Goal: Subscribe to service/newsletter

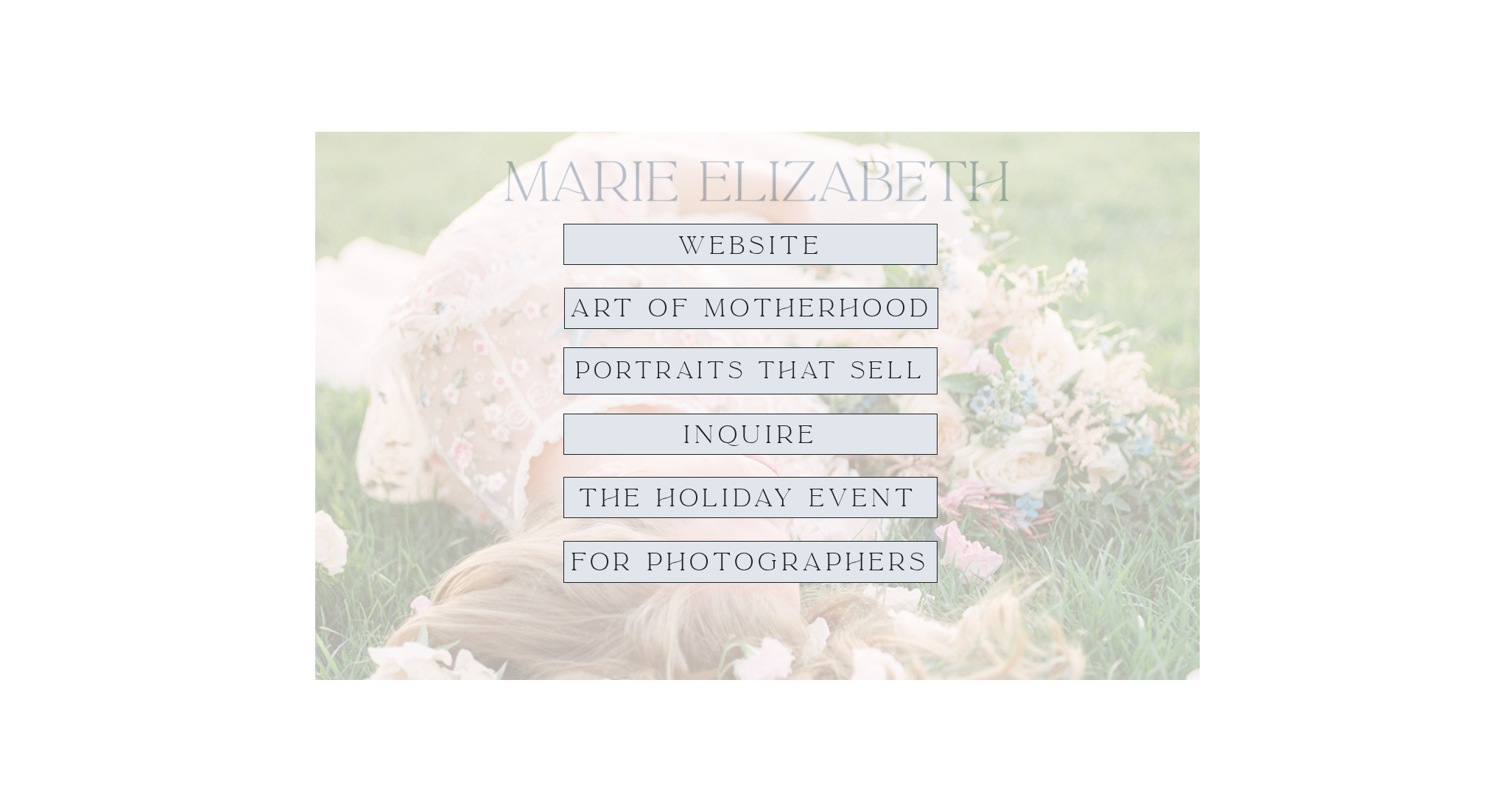
click at [732, 247] on h1 "website" at bounding box center [750, 246] width 169 height 27
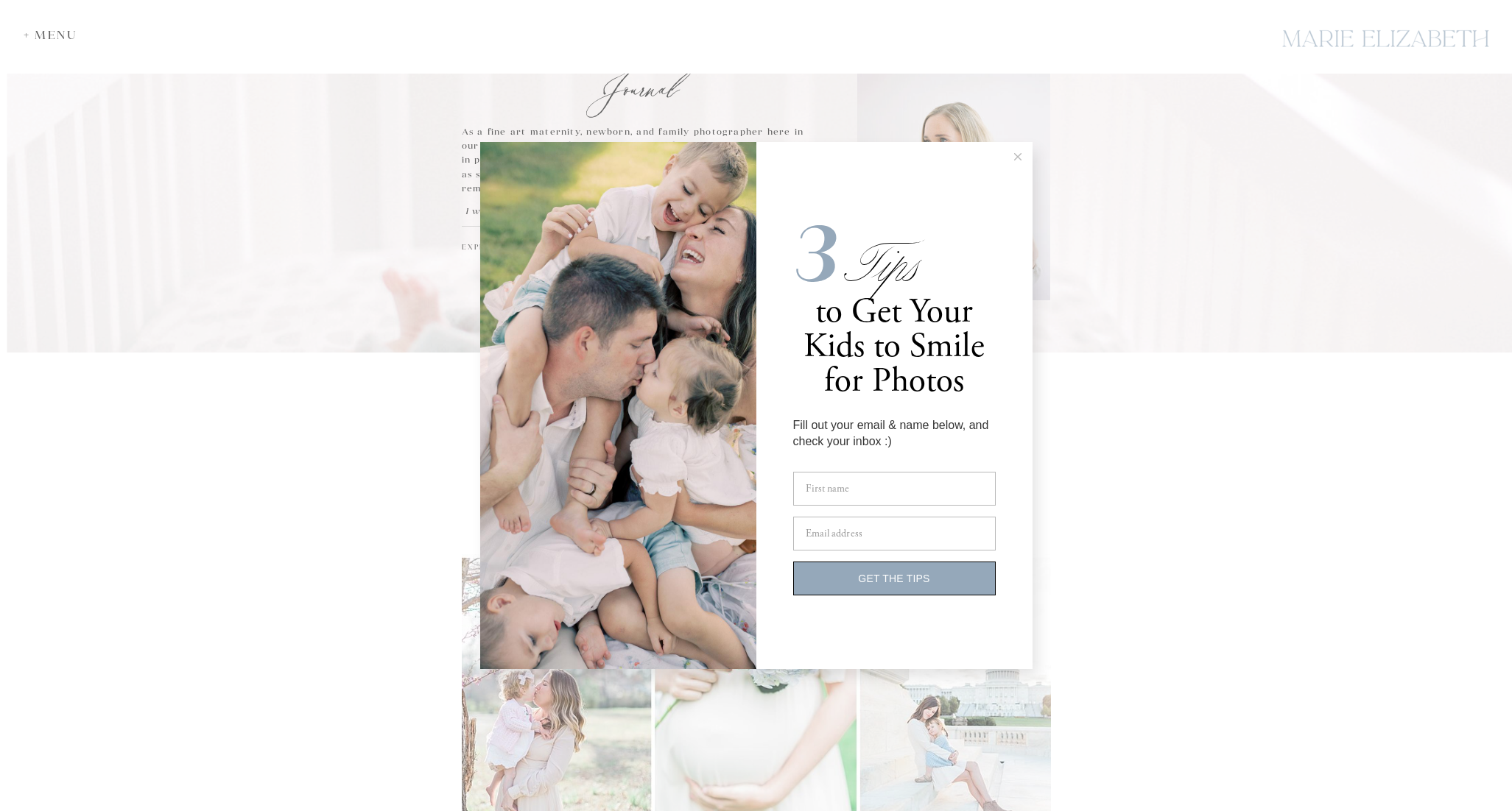
scroll to position [97, 0]
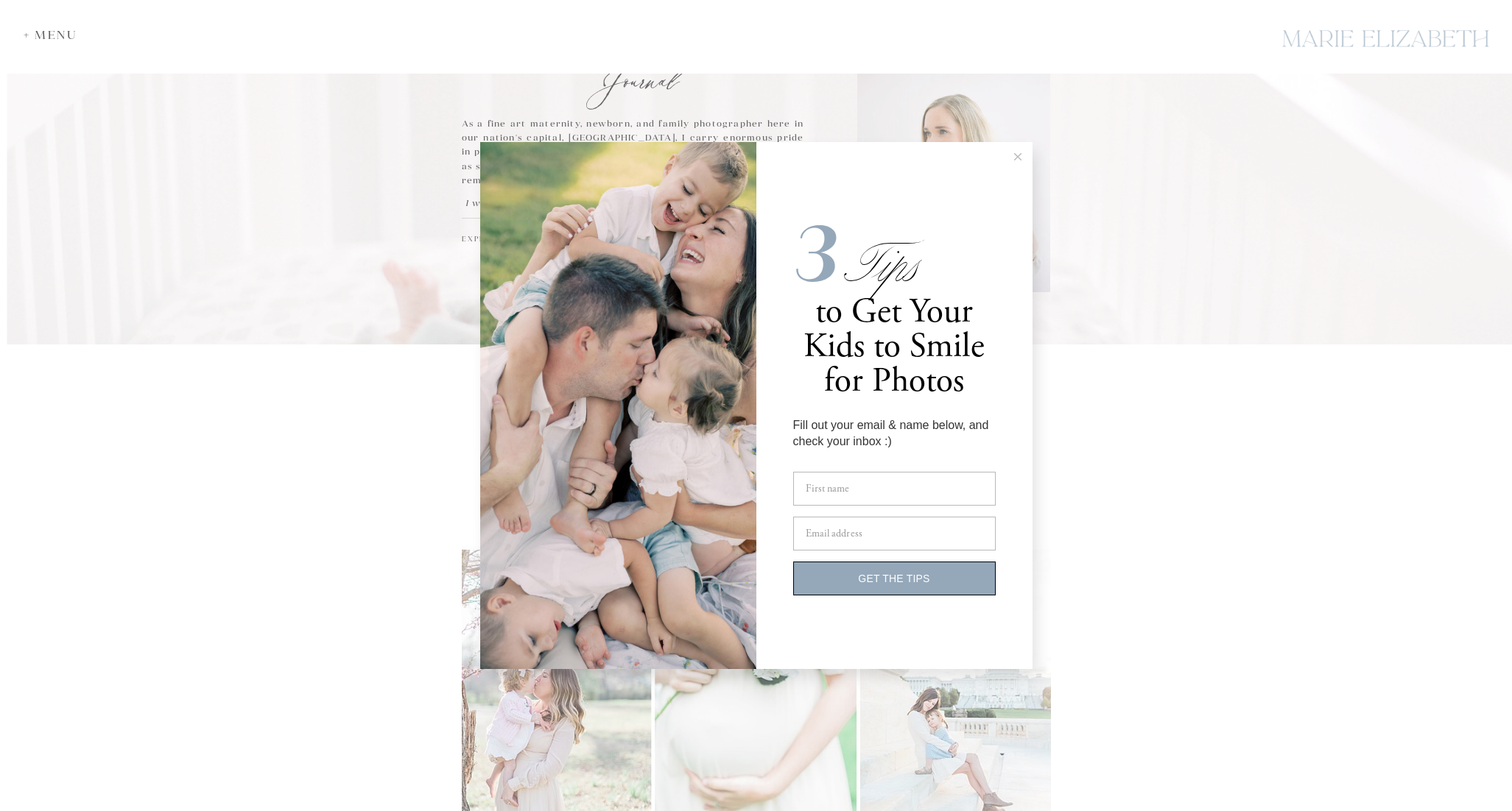
click at [1014, 156] on icon at bounding box center [1018, 157] width 8 height 8
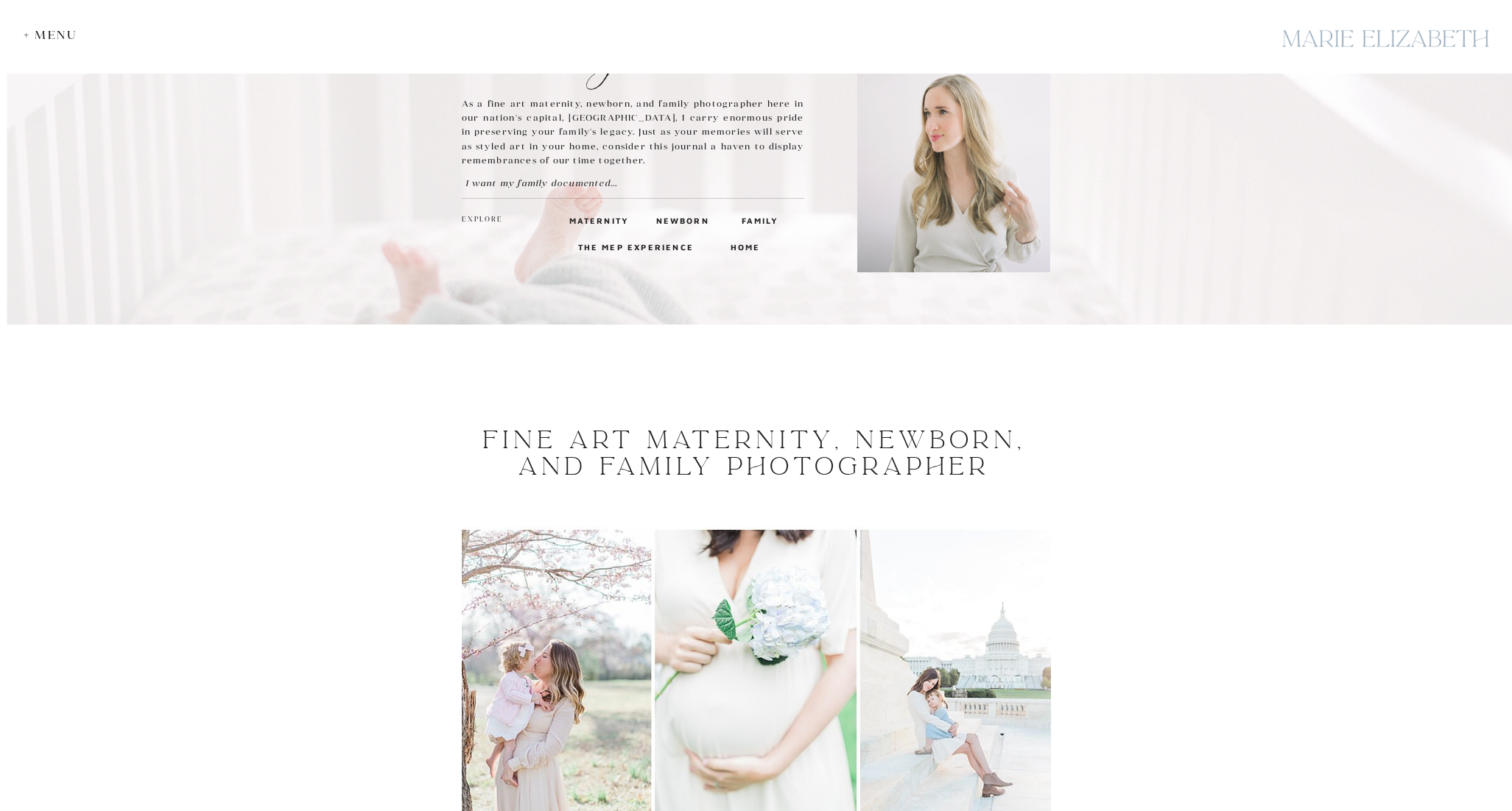
scroll to position [0, 0]
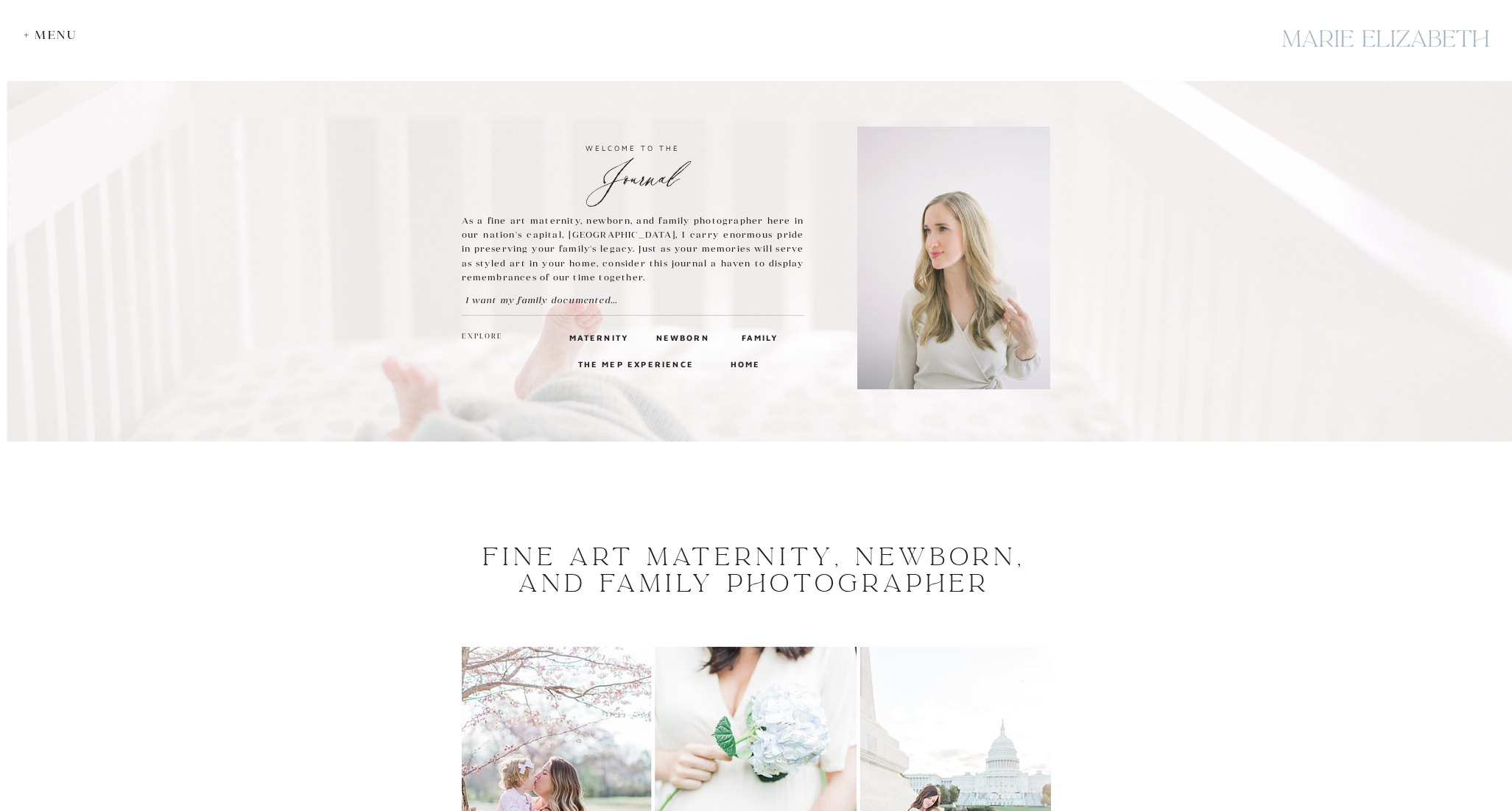
click at [743, 363] on h3 "home" at bounding box center [744, 364] width 27 height 14
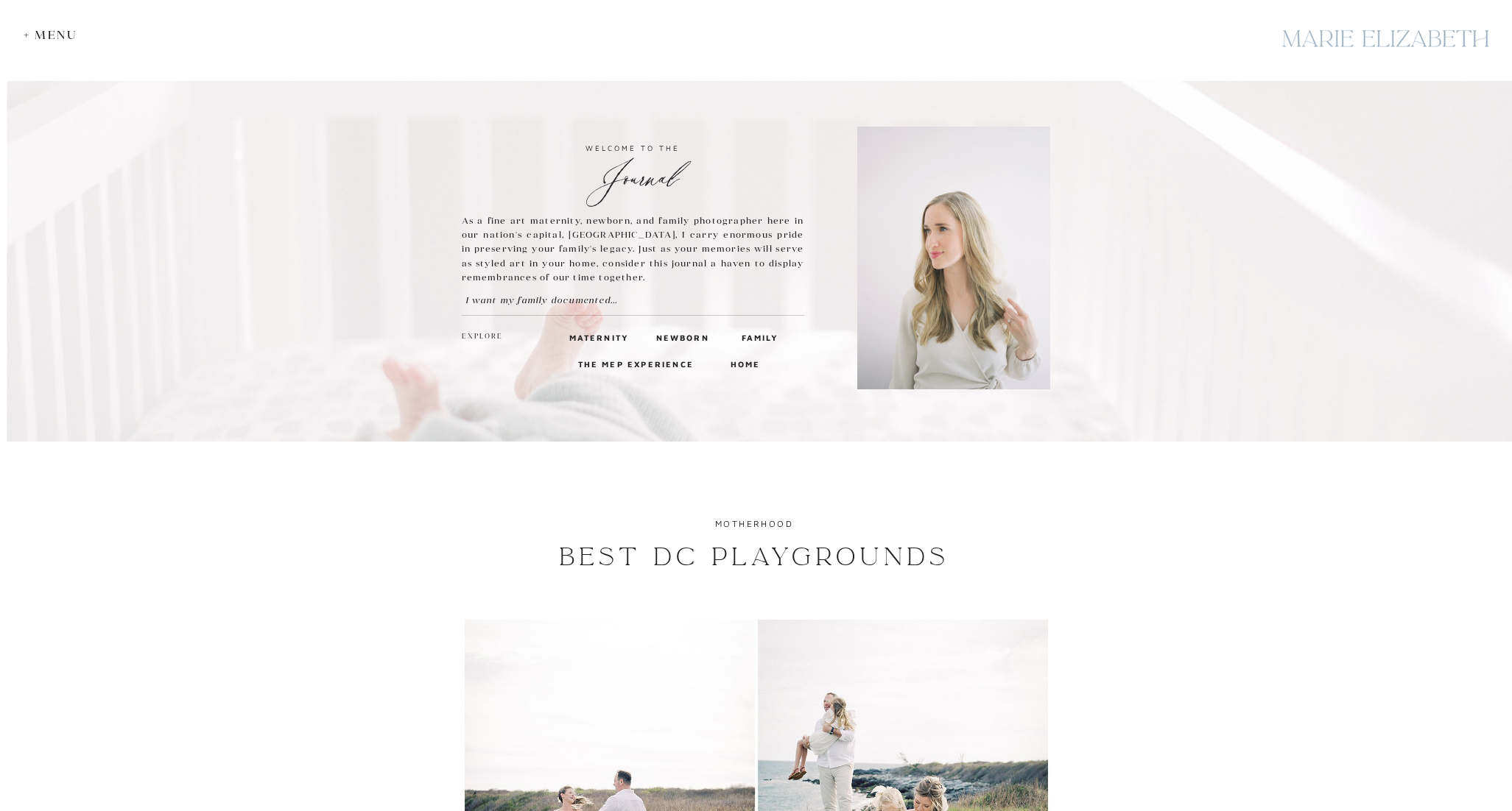
click at [53, 37] on div "+ Menu" at bounding box center [53, 35] width 61 height 14
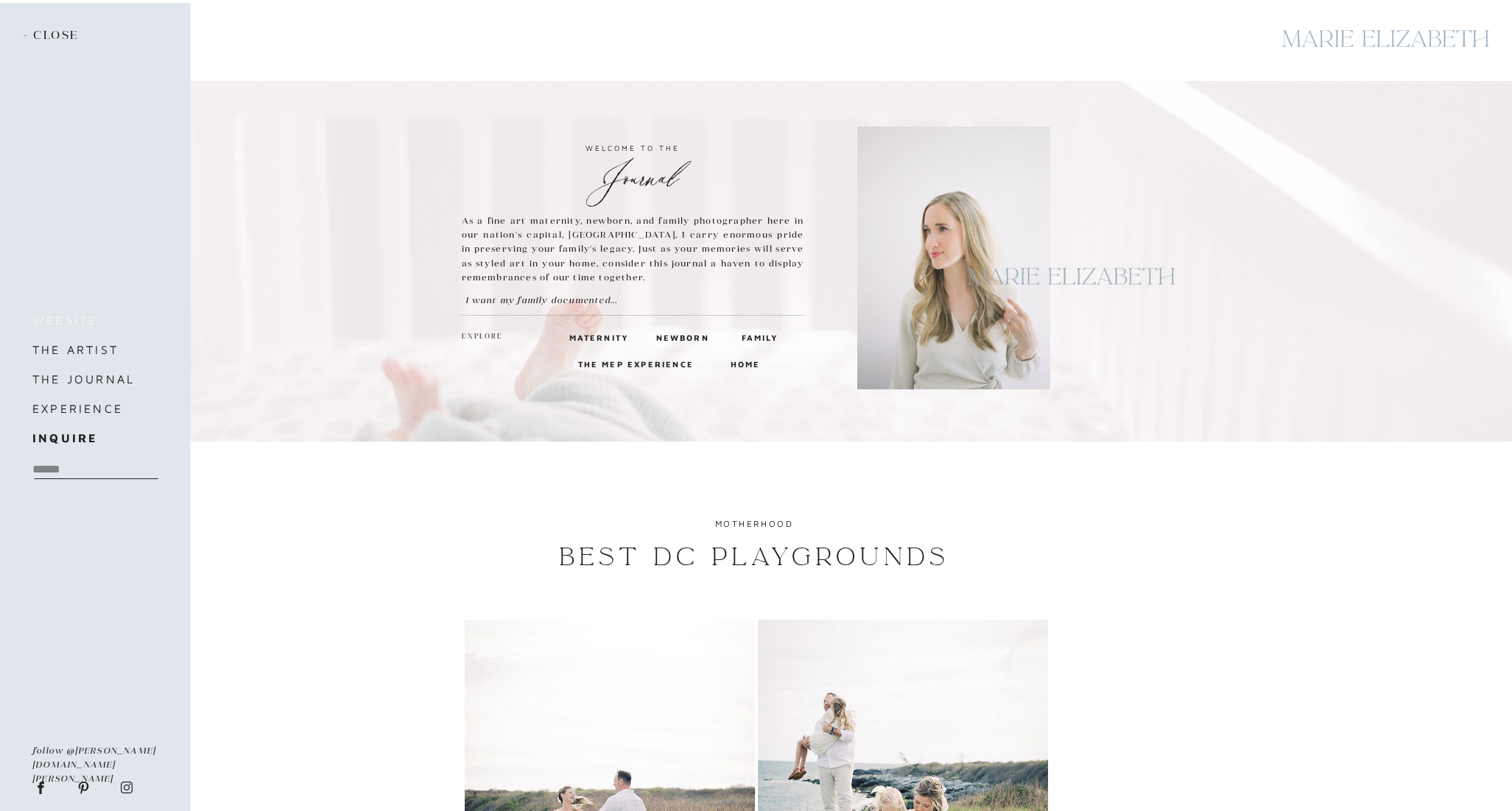
click at [68, 313] on h3 "website" at bounding box center [93, 320] width 123 height 20
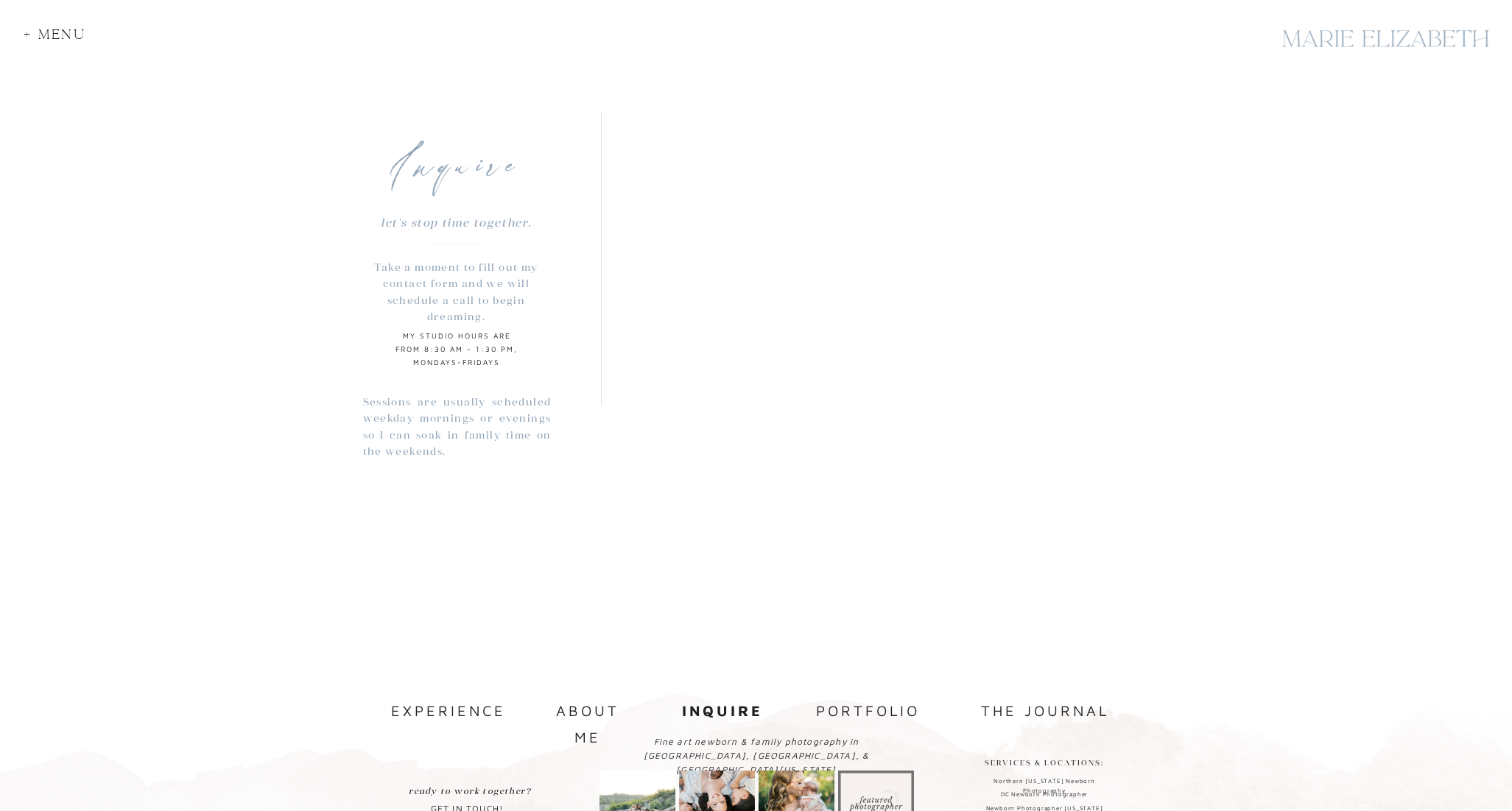
scroll to position [1245, 0]
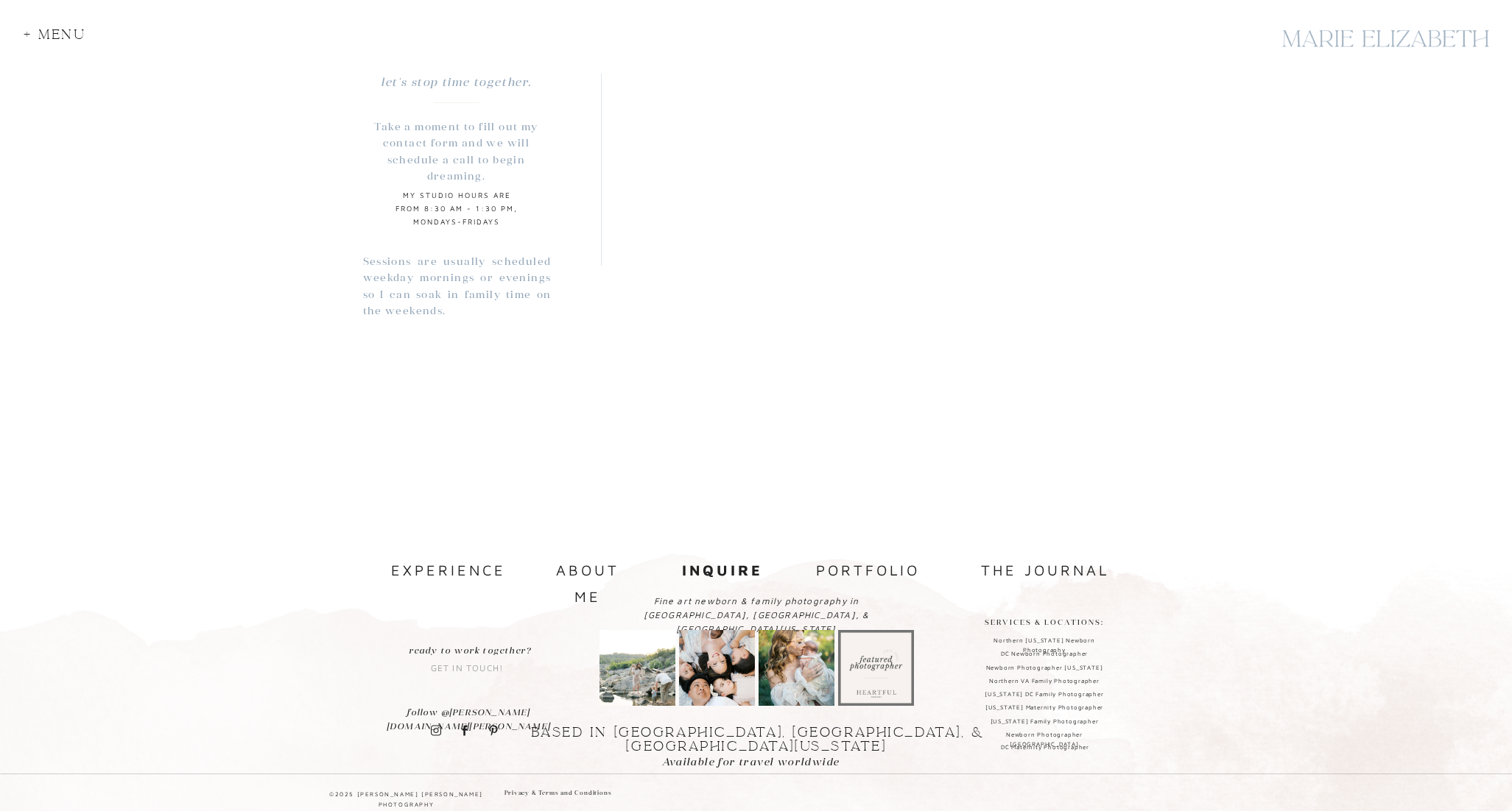
click at [479, 664] on p "get in touch!" at bounding box center [467, 660] width 87 height 36
click at [1063, 576] on nav "the journal" at bounding box center [1045, 570] width 155 height 25
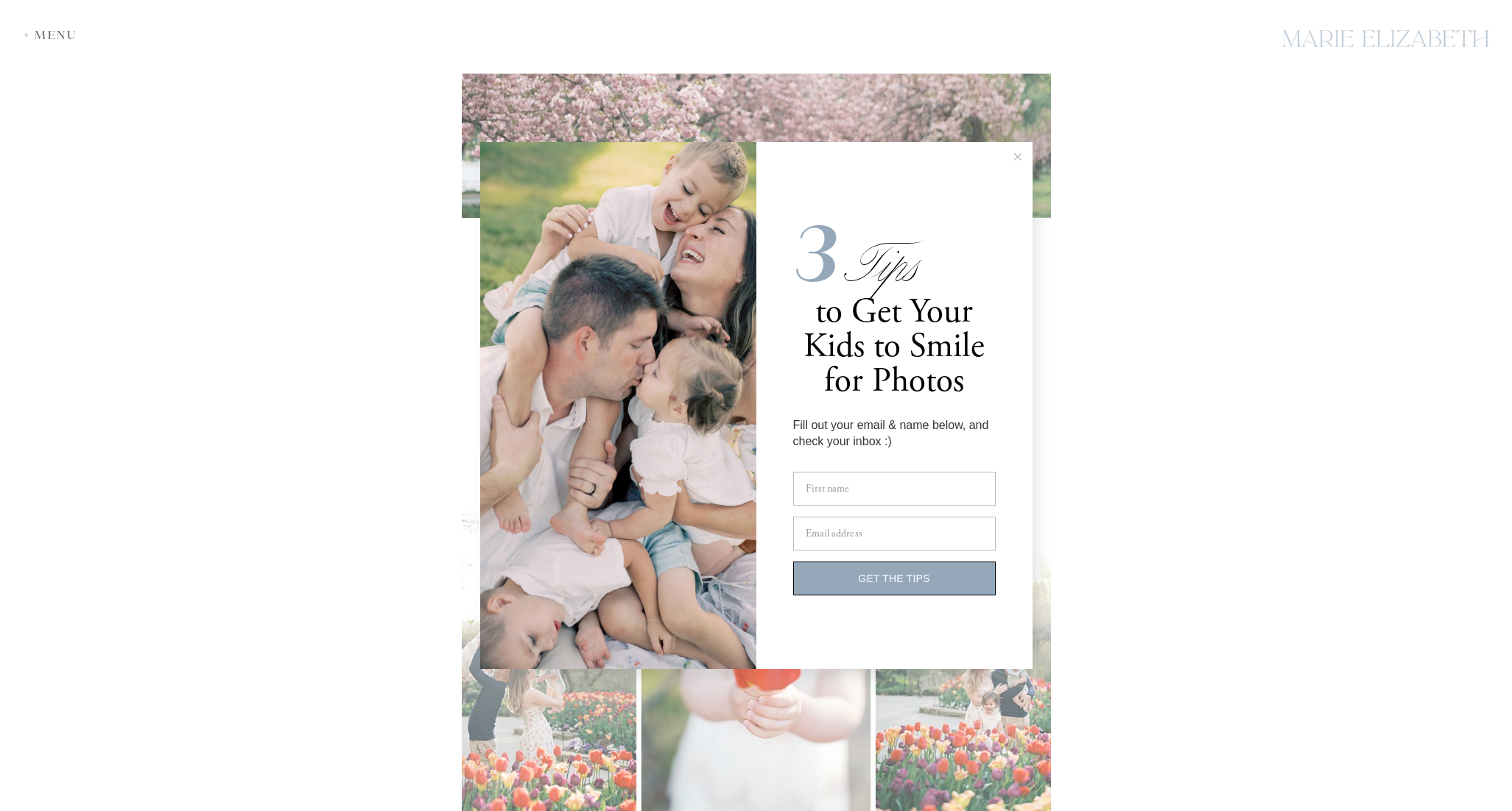
scroll to position [1959, 0]
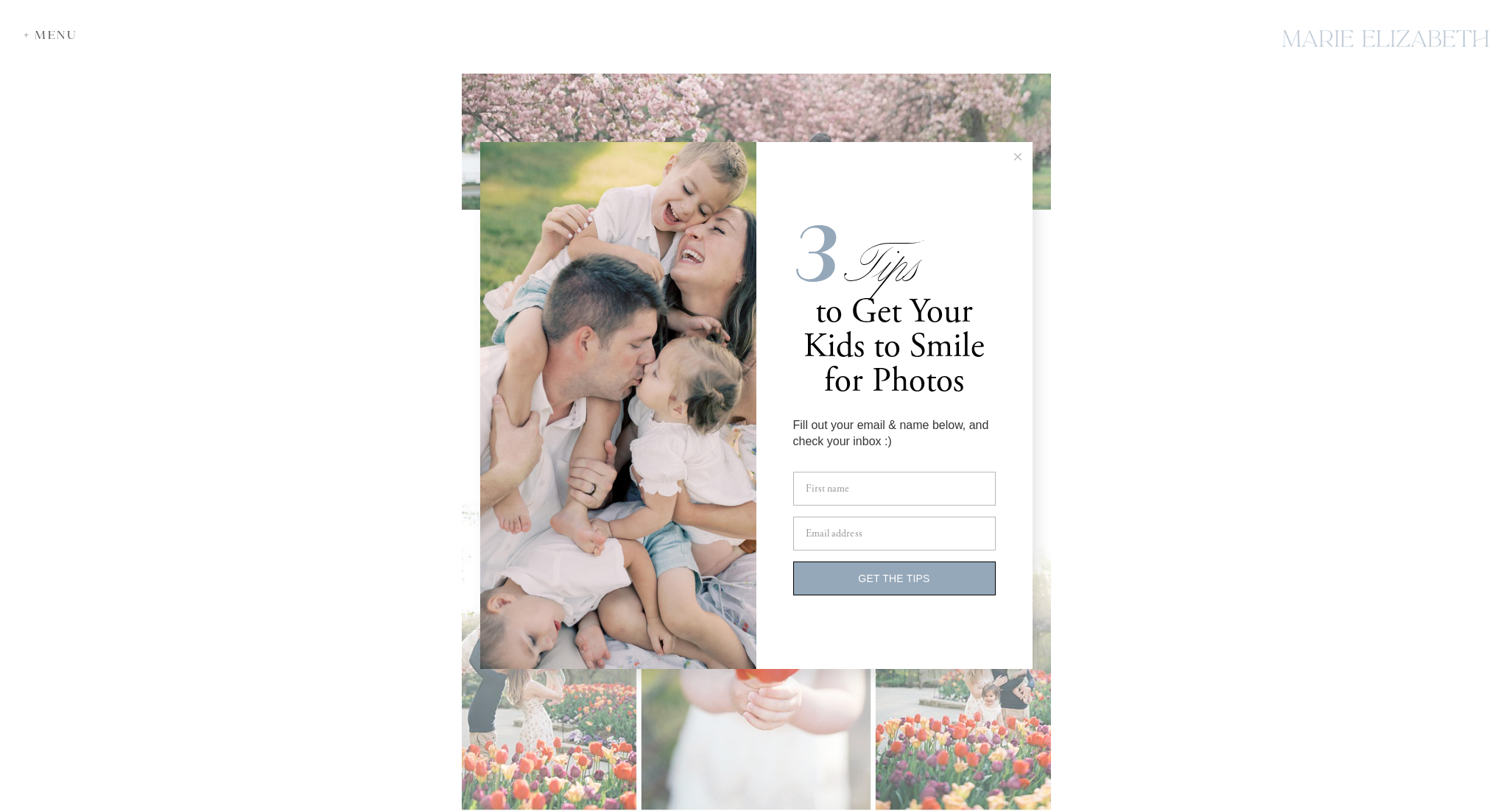
click at [841, 492] on span "irst name" at bounding box center [830, 489] width 38 height 14
click at [841, 492] on input "i F irst name" at bounding box center [894, 489] width 202 height 34
type input "*****"
type input "**********"
click at [876, 576] on span "GET THE TIPS" at bounding box center [894, 579] width 72 height 12
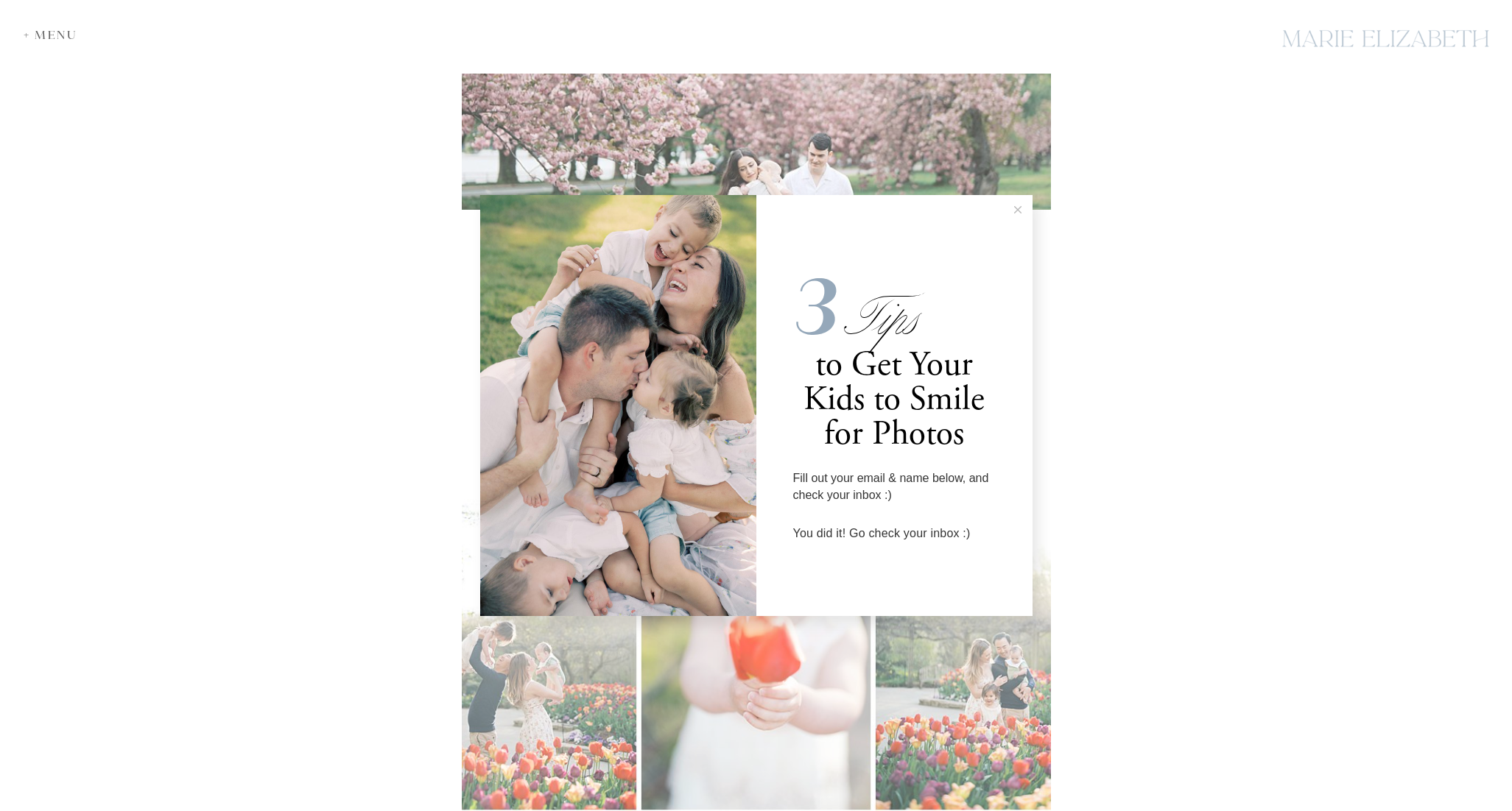
click at [1015, 208] on line at bounding box center [1017, 210] width 7 height 7
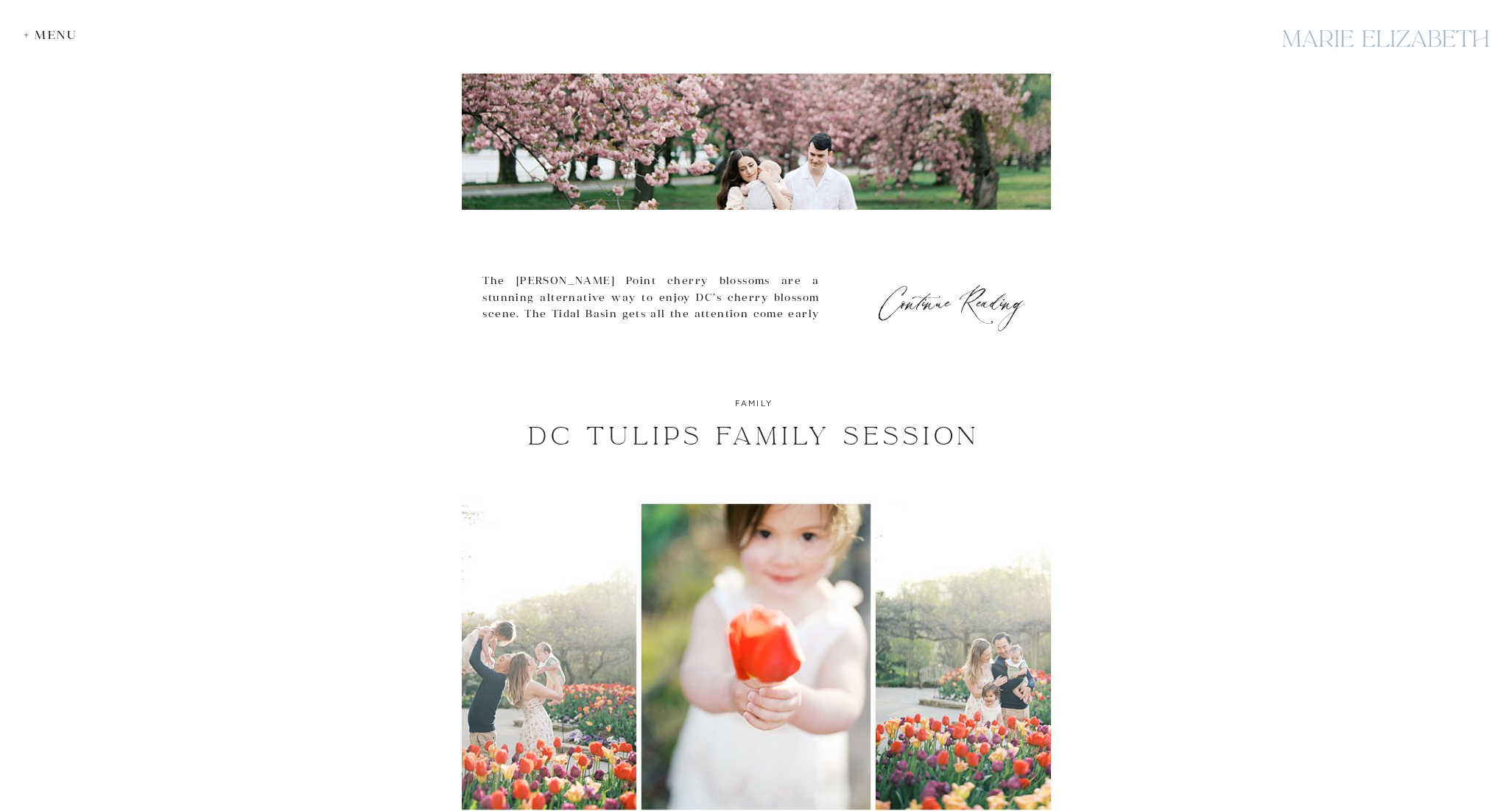
scroll to position [1959, 0]
